Goal: Use online tool/utility: Utilize a website feature to perform a specific function

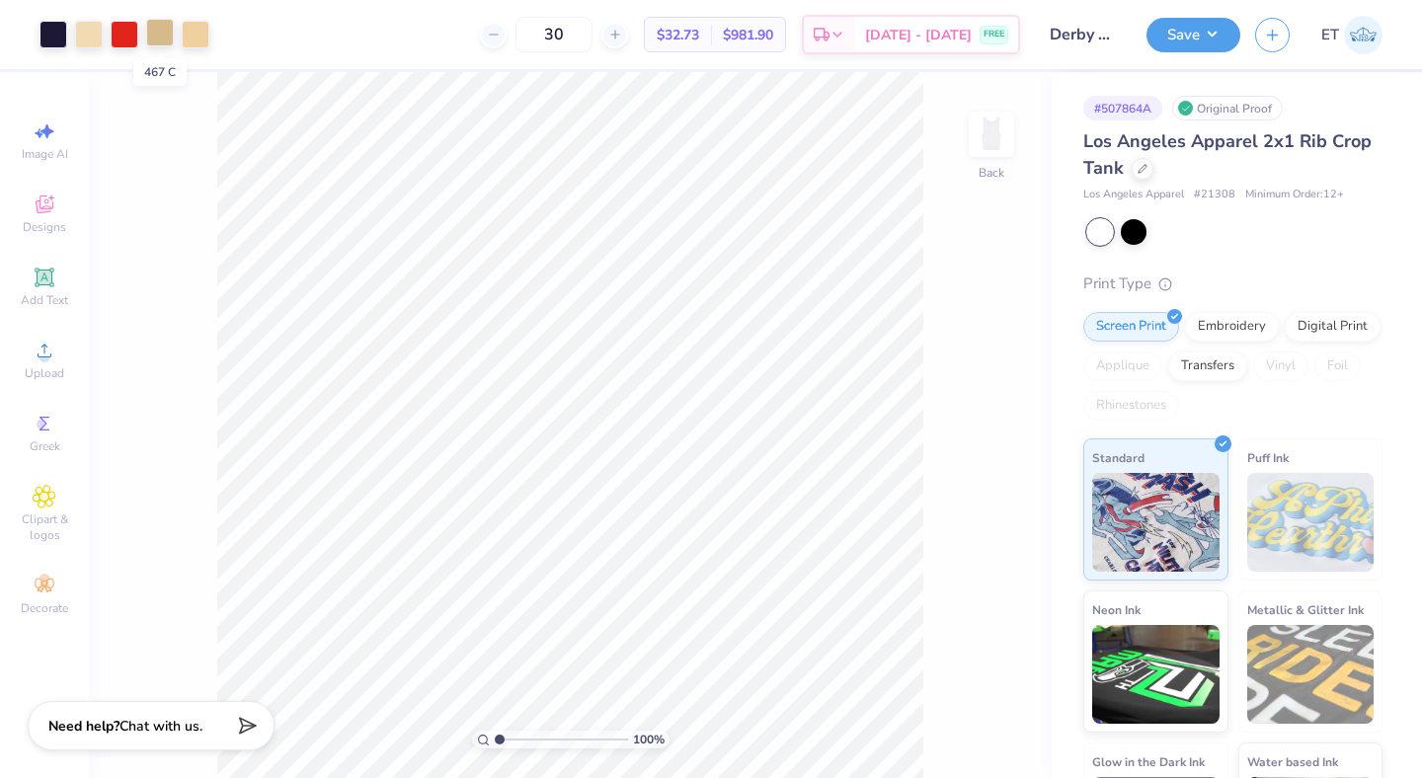
click at [161, 35] on div at bounding box center [160, 33] width 28 height 28
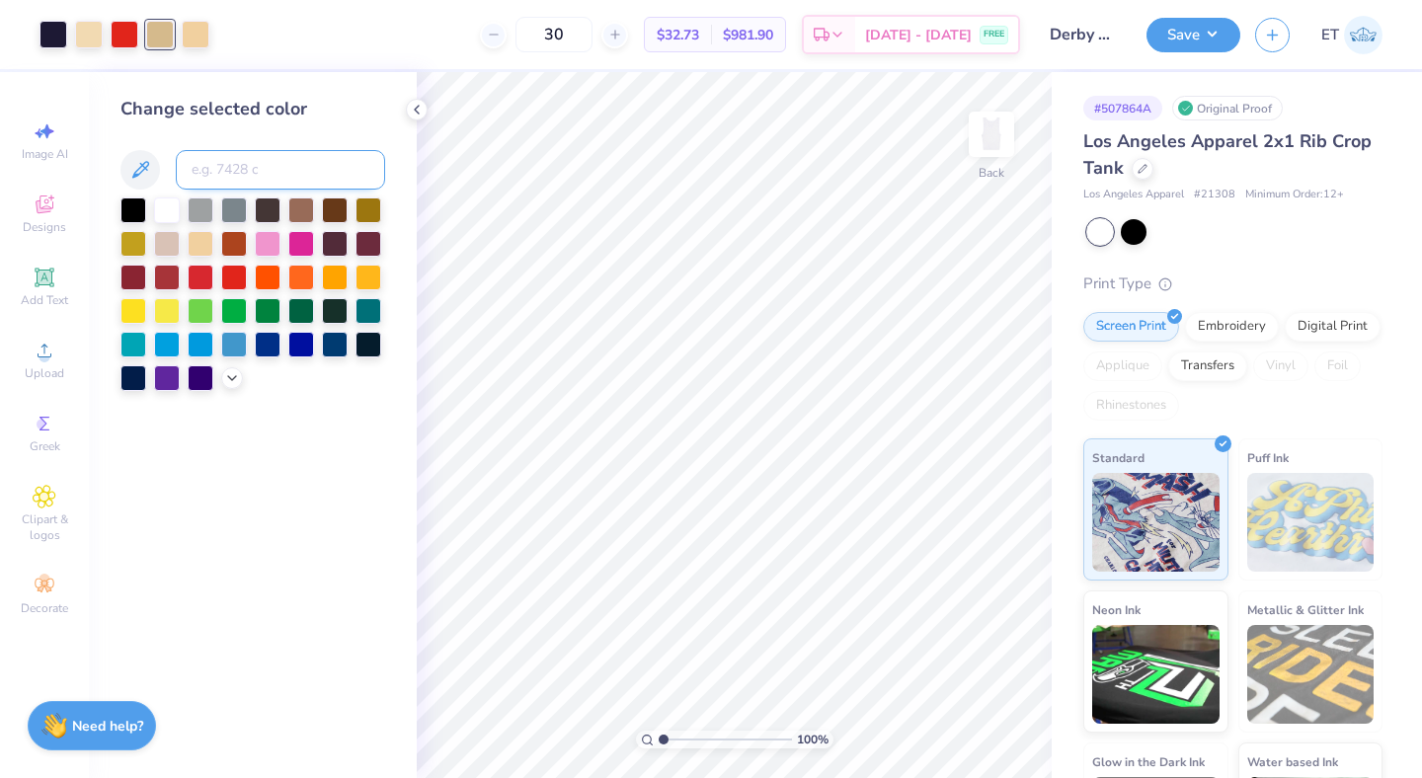
click at [257, 173] on input at bounding box center [280, 170] width 209 height 40
type input "155"
click at [957, 723] on icon at bounding box center [959, 723] width 20 height 20
click at [224, 180] on input at bounding box center [280, 170] width 209 height 40
type input "467"
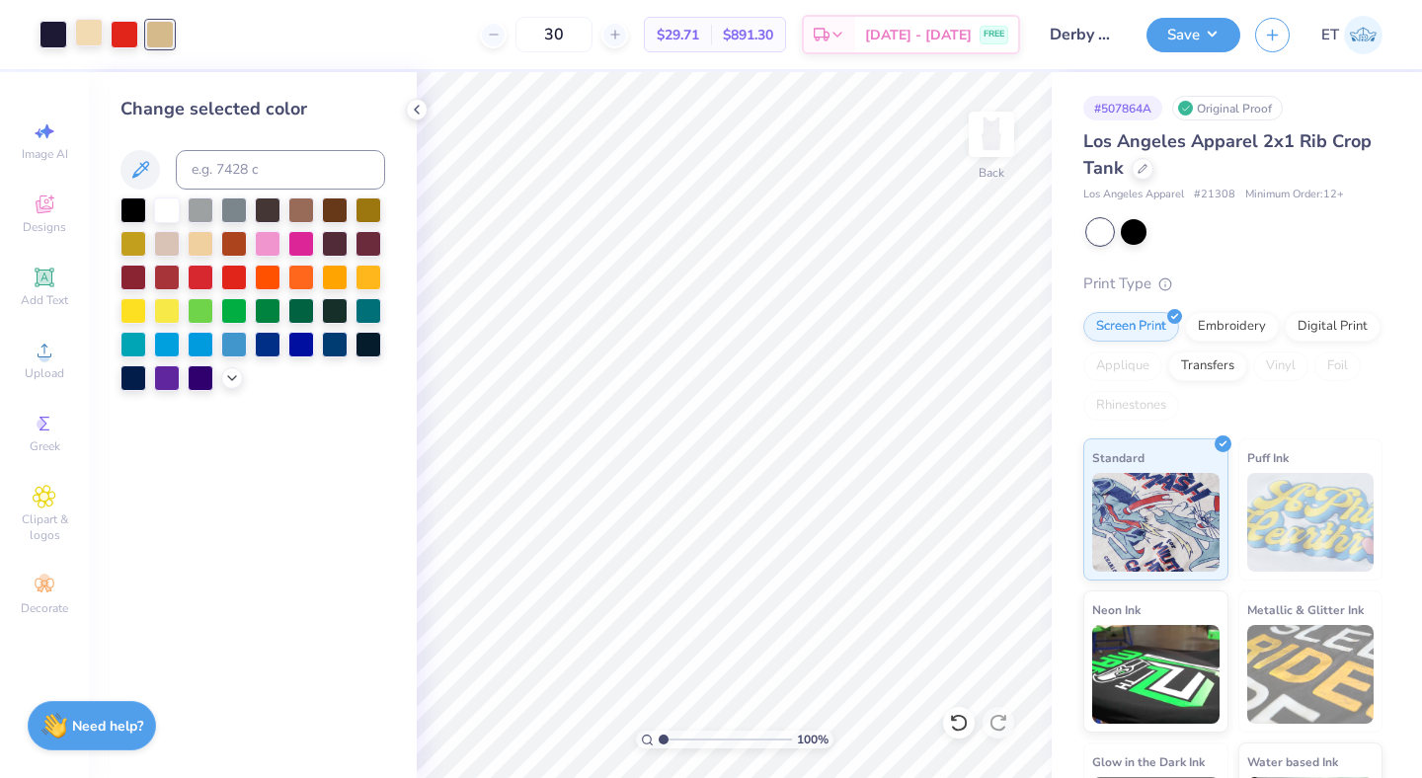
click at [86, 38] on div at bounding box center [89, 33] width 28 height 28
click at [236, 166] on input at bounding box center [280, 170] width 209 height 40
type input "467"
click at [1206, 42] on button "Save" at bounding box center [1194, 32] width 94 height 35
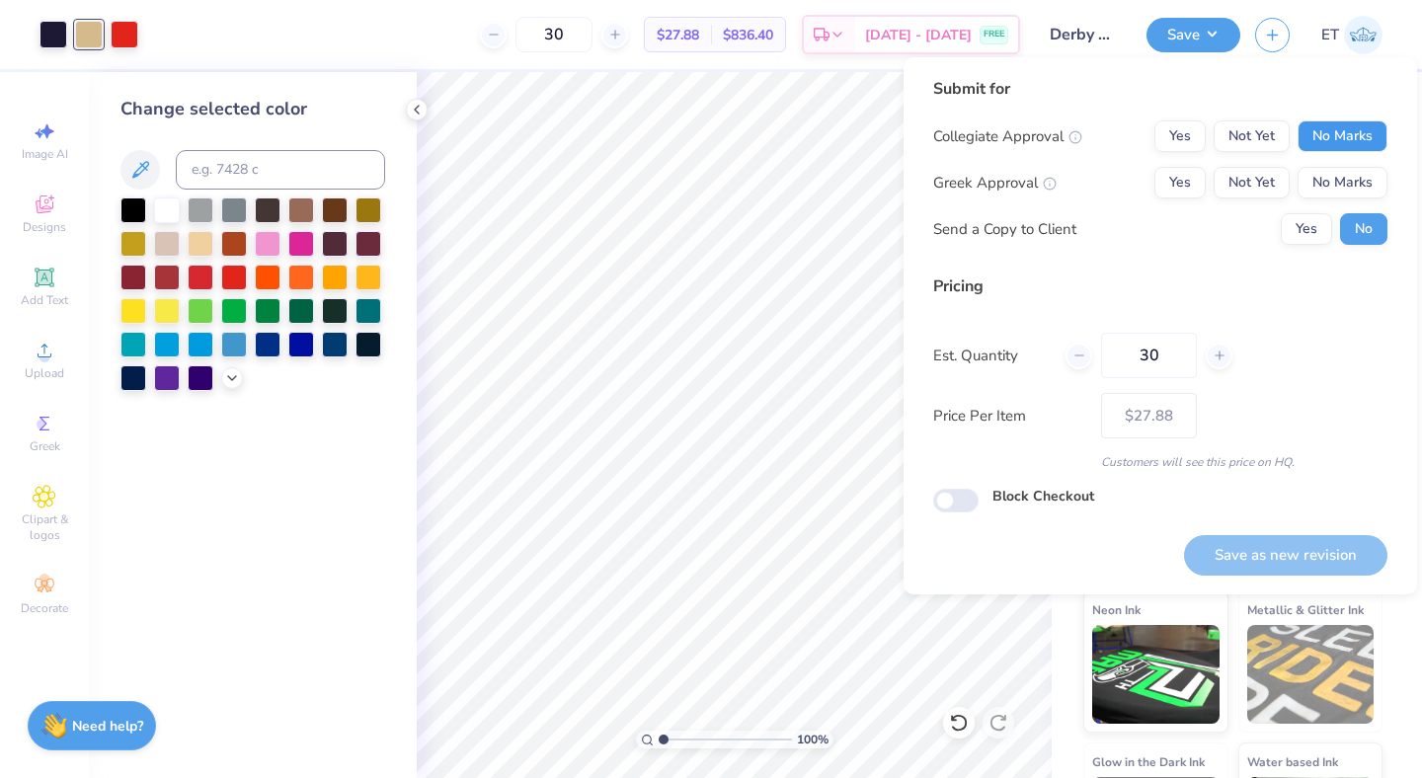
click at [1318, 133] on button "No Marks" at bounding box center [1343, 136] width 90 height 32
click at [1251, 181] on button "Not Yet" at bounding box center [1252, 183] width 76 height 32
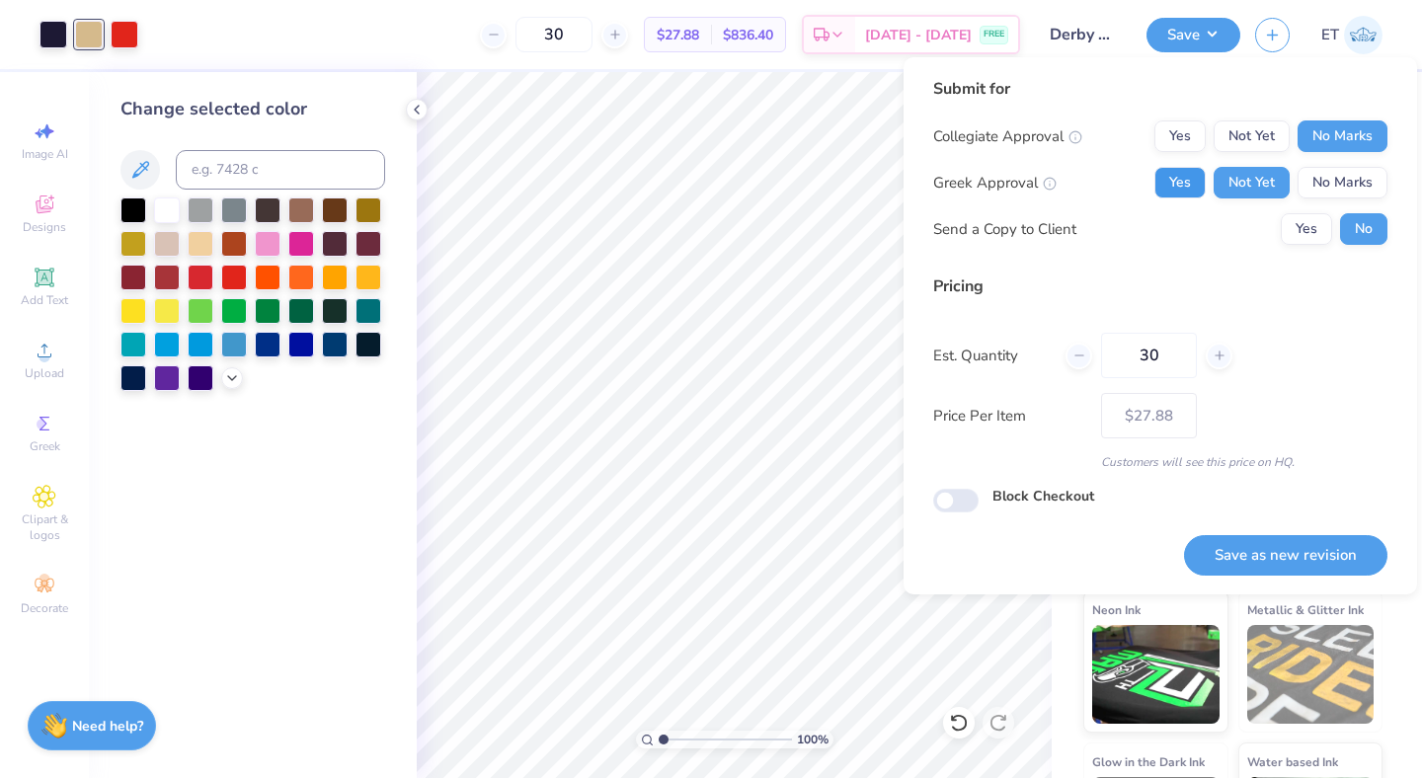
click at [1180, 181] on button "Yes" at bounding box center [1180, 183] width 51 height 32
click at [1325, 563] on button "Save as new revision" at bounding box center [1285, 555] width 203 height 40
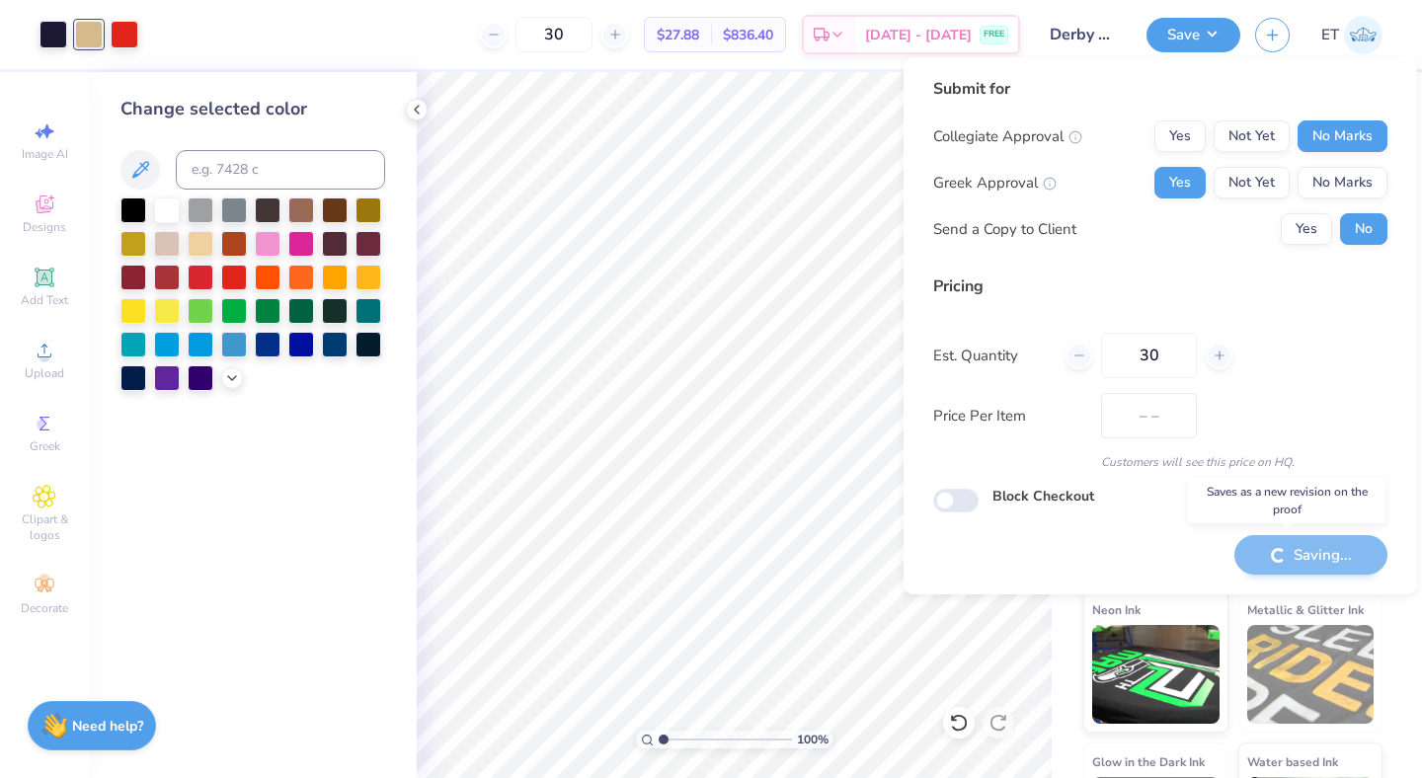
type input "$27.88"
